Goal: Task Accomplishment & Management: Use online tool/utility

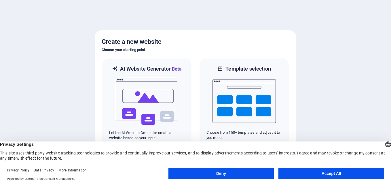
click at [312, 171] on button "Accept All" at bounding box center [332, 174] width 106 height 12
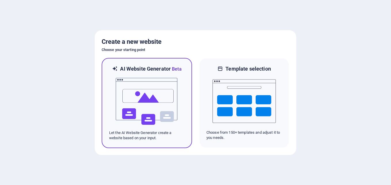
click at [157, 95] on img at bounding box center [146, 102] width 63 height 58
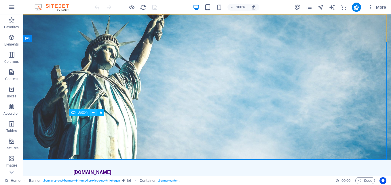
click at [93, 114] on icon at bounding box center [93, 113] width 3 height 6
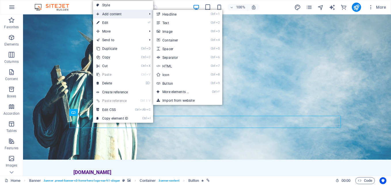
click at [117, 14] on span "Add content" at bounding box center [119, 14] width 52 height 9
click at [163, 33] on link "Ctrl 3 Image" at bounding box center [177, 31] width 48 height 9
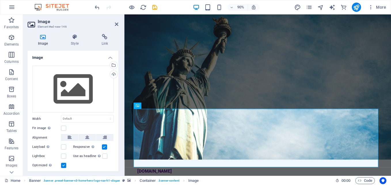
click at [116, 21] on h2 "Image" at bounding box center [78, 21] width 81 height 5
click at [116, 25] on icon at bounding box center [116, 24] width 3 height 5
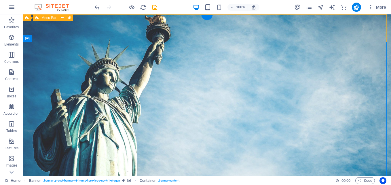
drag, startPoint x: 387, startPoint y: 32, endPoint x: 386, endPoint y: 42, distance: 9.9
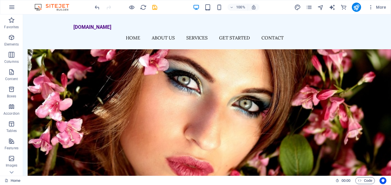
scroll to position [389, 0]
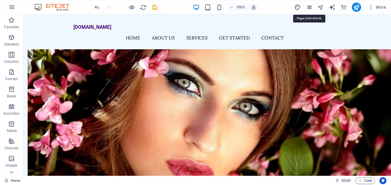
click at [308, 8] on icon "pages" at bounding box center [309, 7] width 7 height 7
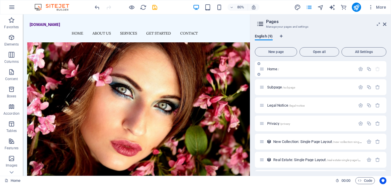
click at [301, 68] on p "Home /" at bounding box center [311, 69] width 86 height 4
click at [273, 84] on div "Subpage /subpage" at bounding box center [308, 87] width 96 height 7
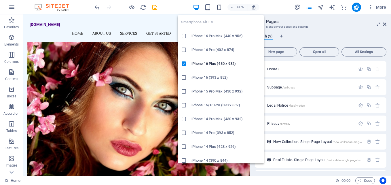
click at [218, 7] on icon "button" at bounding box center [219, 7] width 7 height 7
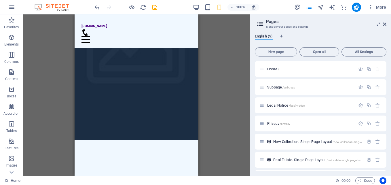
scroll to position [0, 0]
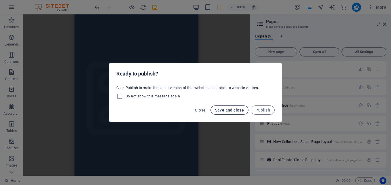
click at [220, 111] on span "Save and close" at bounding box center [229, 110] width 29 height 5
